Goal: Information Seeking & Learning: Stay updated

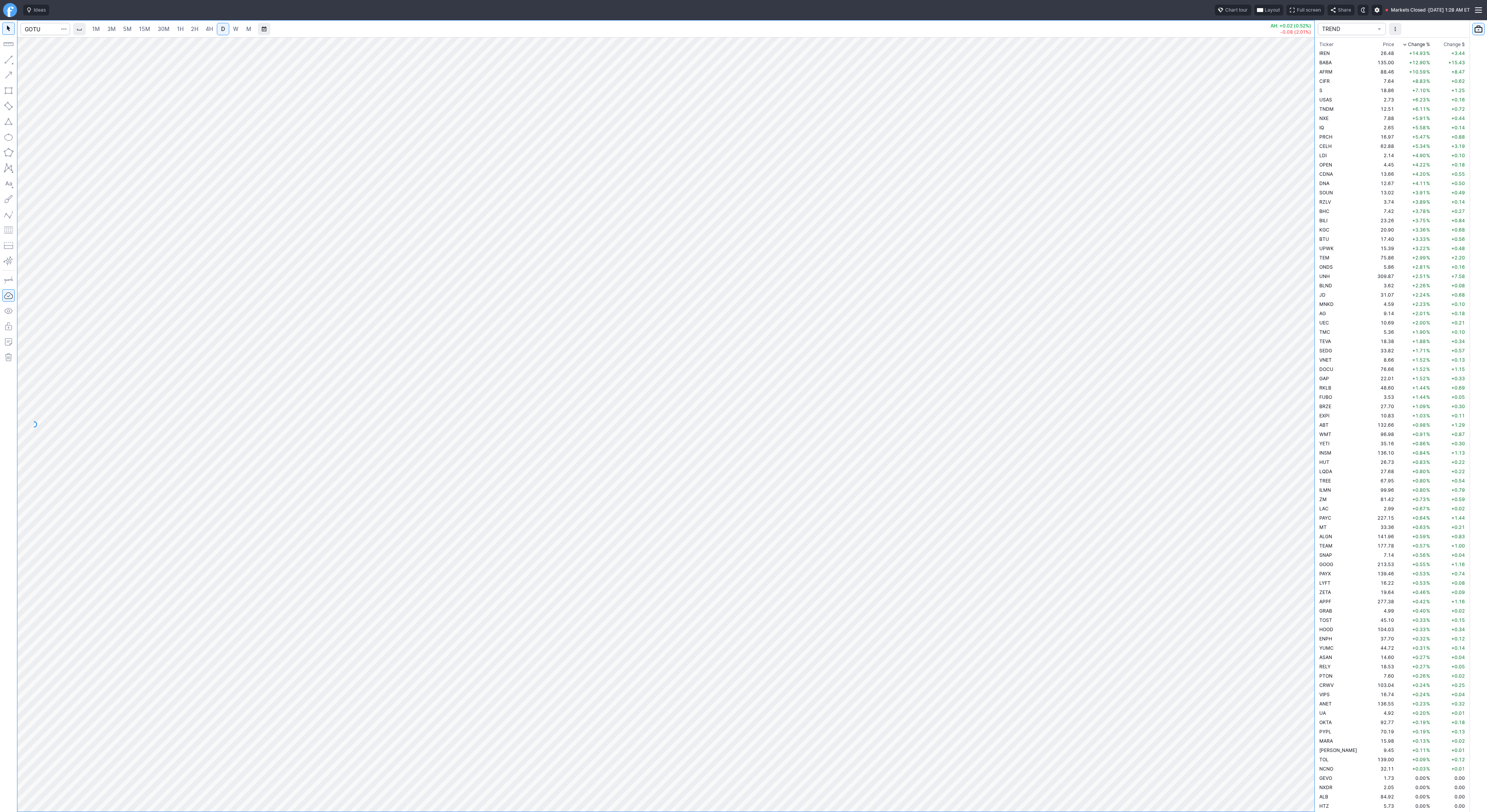
scroll to position [1533, 0]
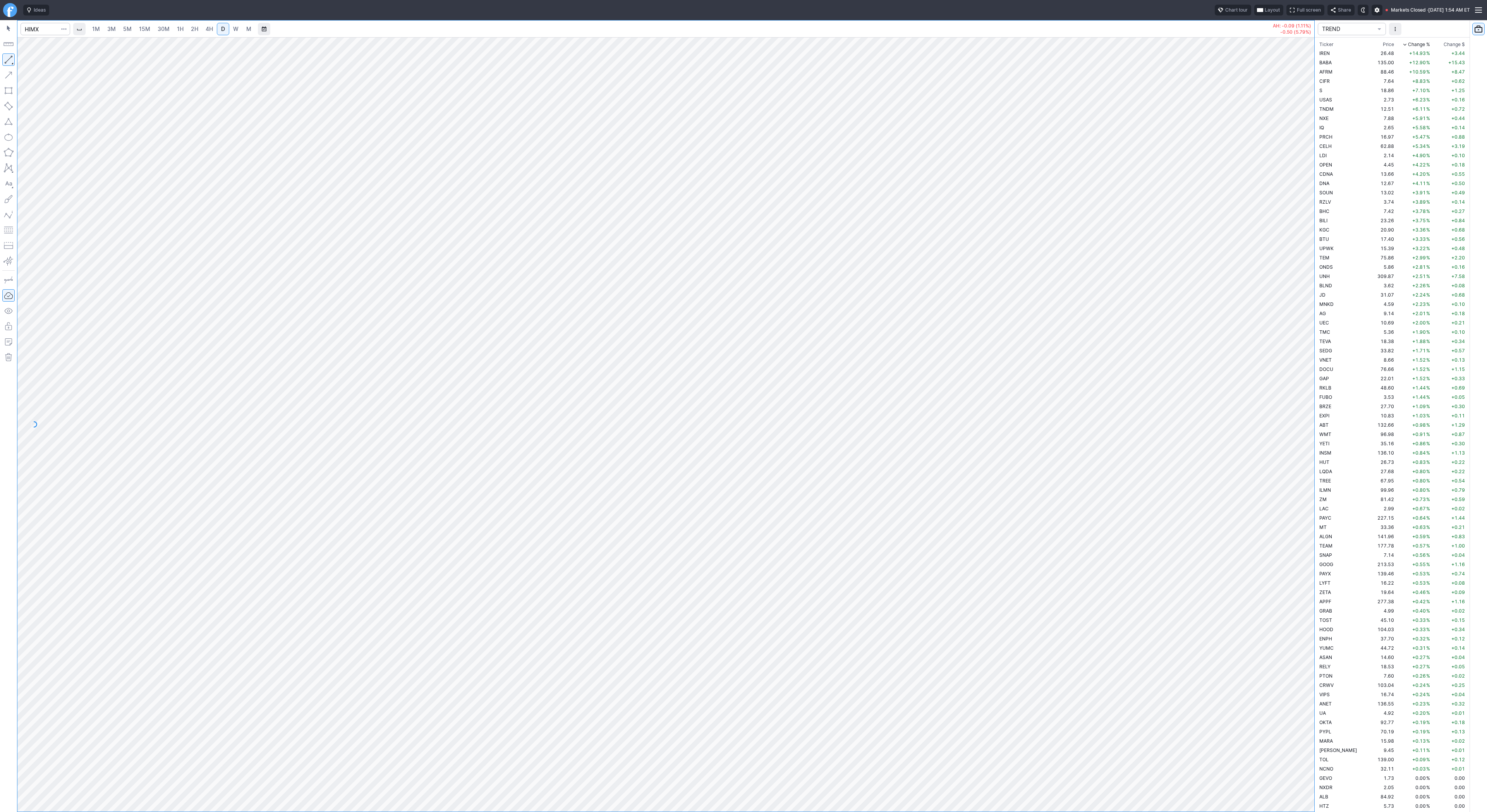
scroll to position [1971, 0]
